Goal: Task Accomplishment & Management: Manage account settings

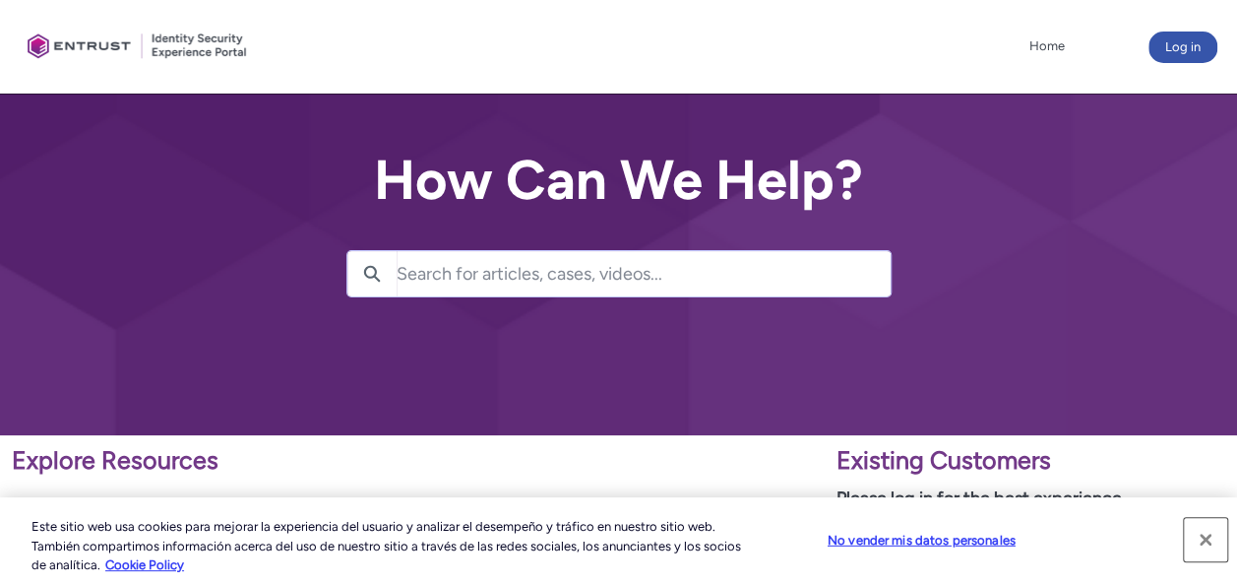
click at [1201, 541] on button "Cerrar" at bounding box center [1205, 539] width 43 height 43
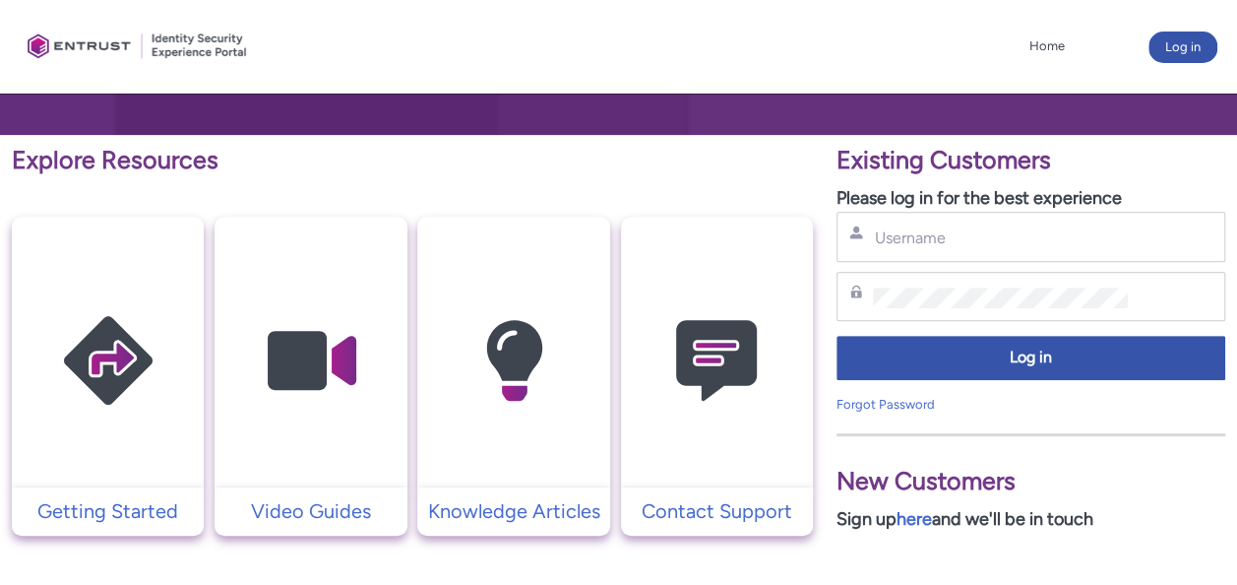
scroll to position [117, 0]
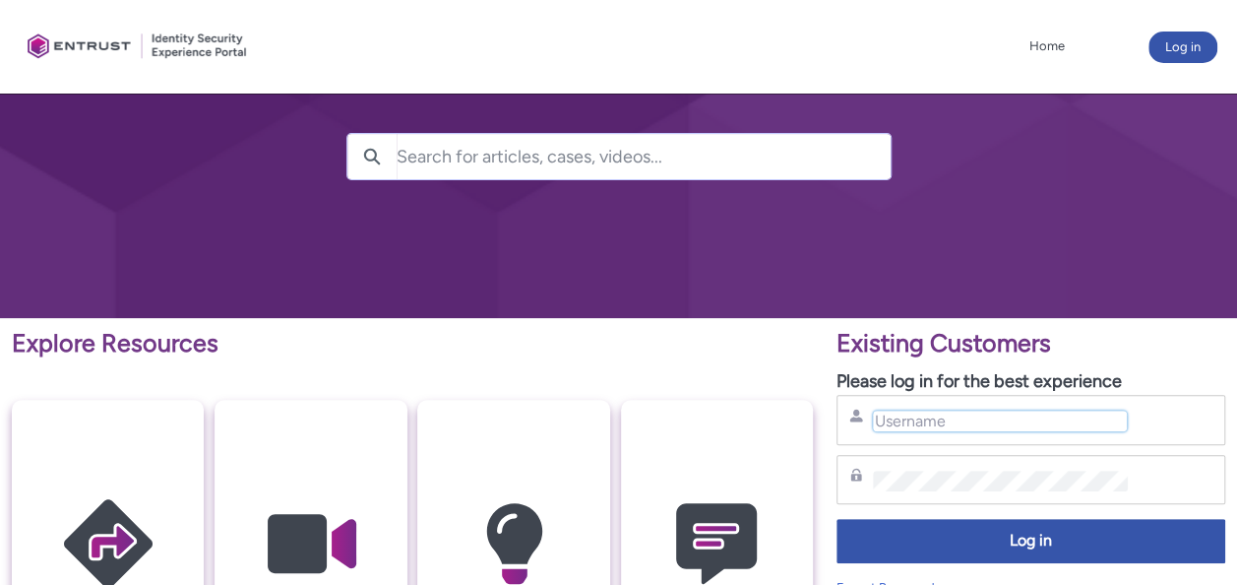
click at [992, 428] on input "Username" at bounding box center [1000, 421] width 254 height 21
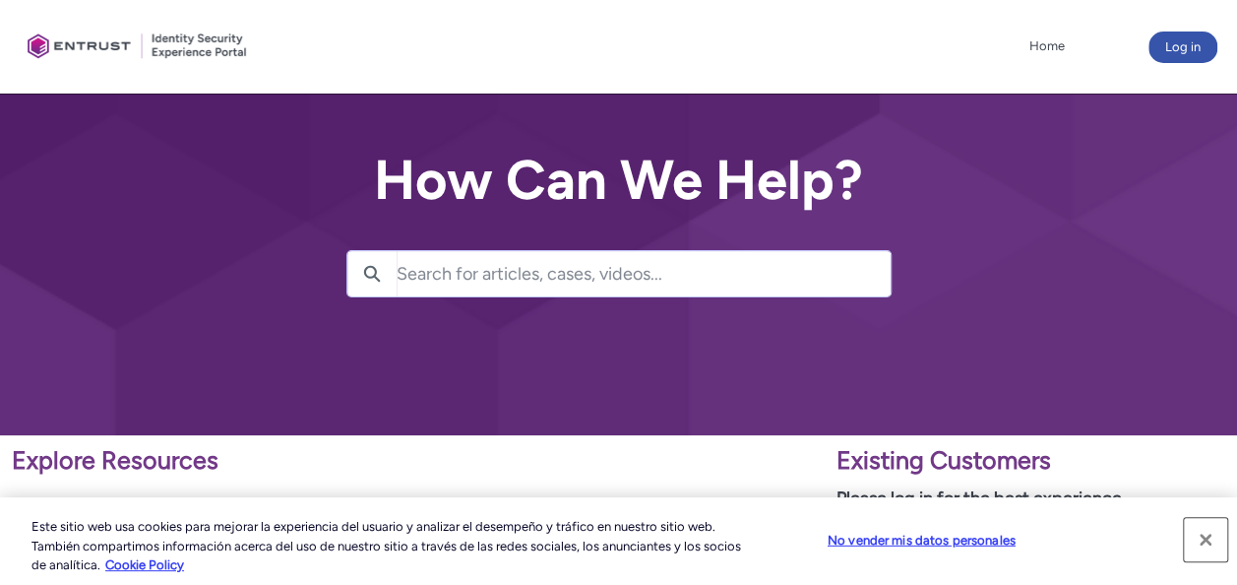
click at [1210, 541] on button "Cerrar" at bounding box center [1205, 539] width 43 height 43
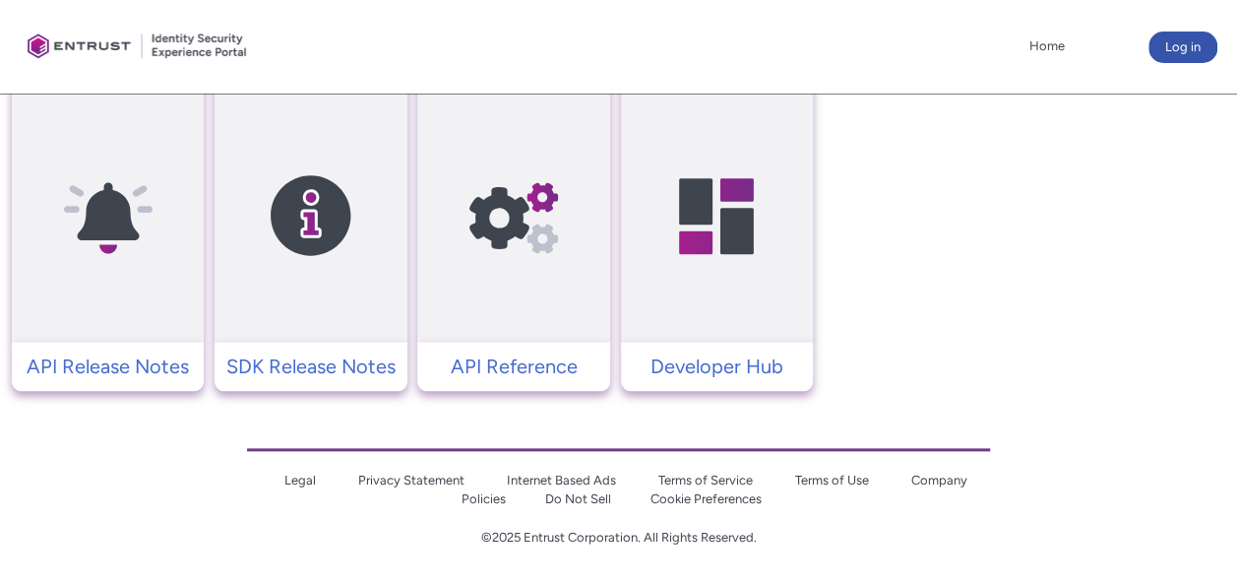
scroll to position [906, 0]
